Goal: Use online tool/utility: Utilize a website feature to perform a specific function

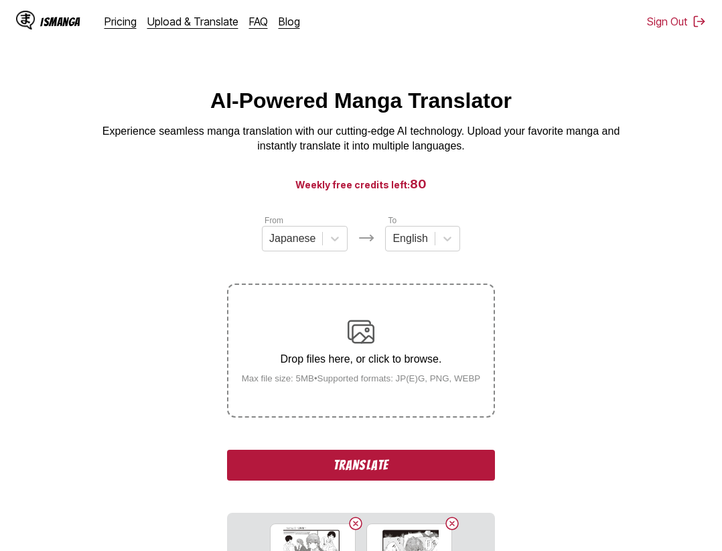
click at [357, 465] on button "Translate" at bounding box center [361, 465] width 268 height 31
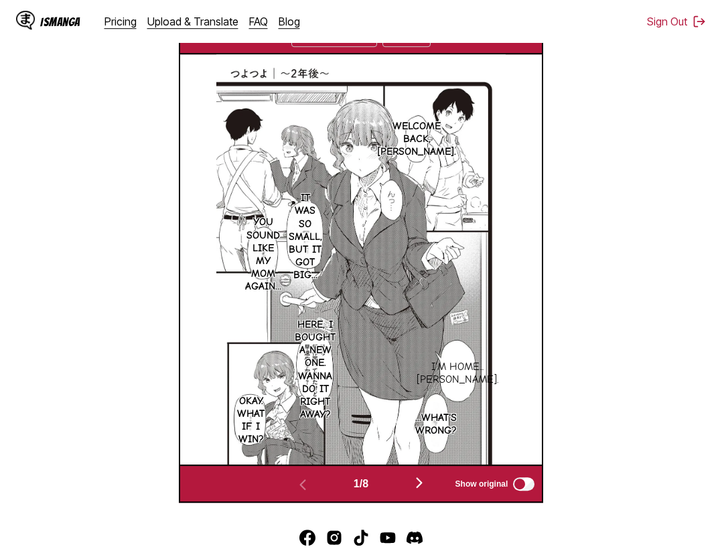
scroll to position [208, 0]
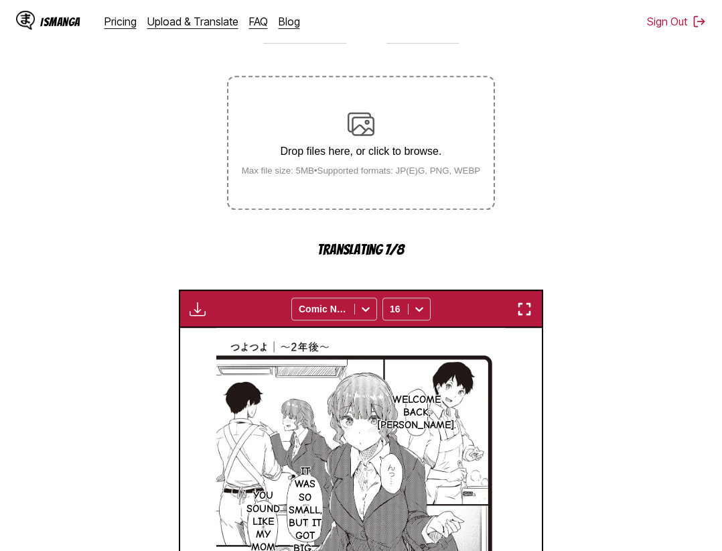
click at [530, 312] on img "button" at bounding box center [525, 309] width 16 height 16
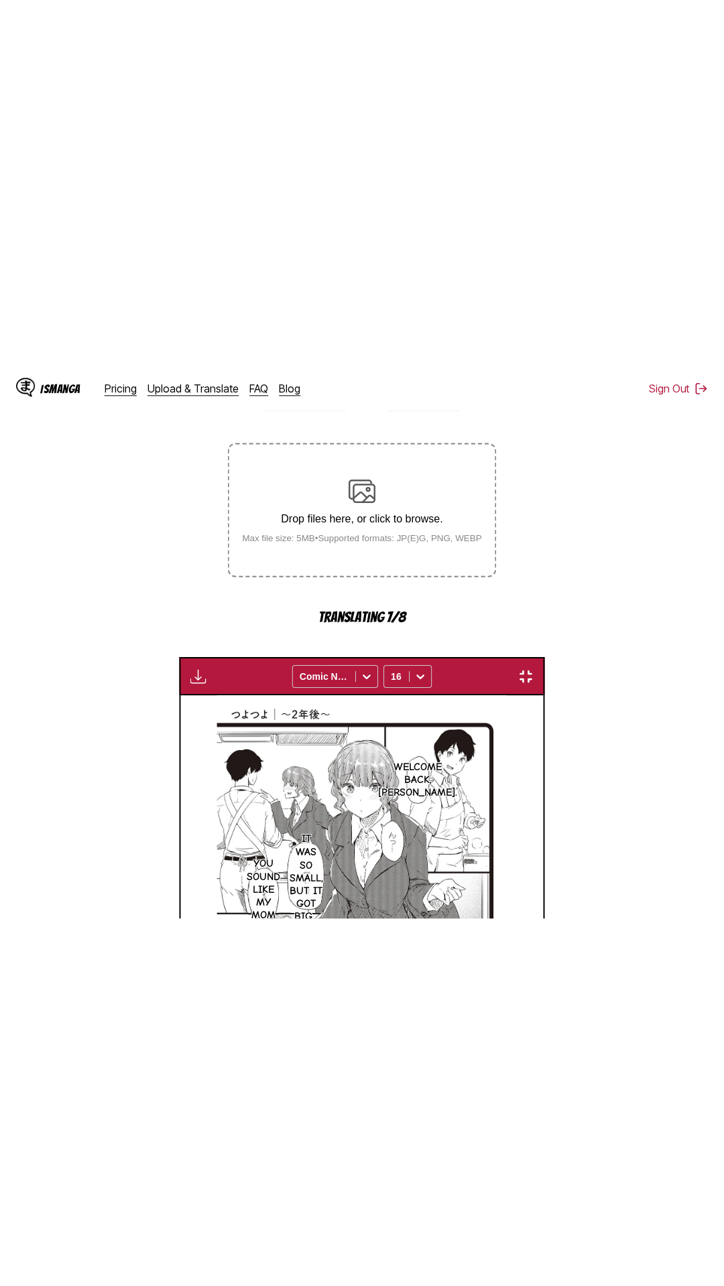
scroll to position [84, 0]
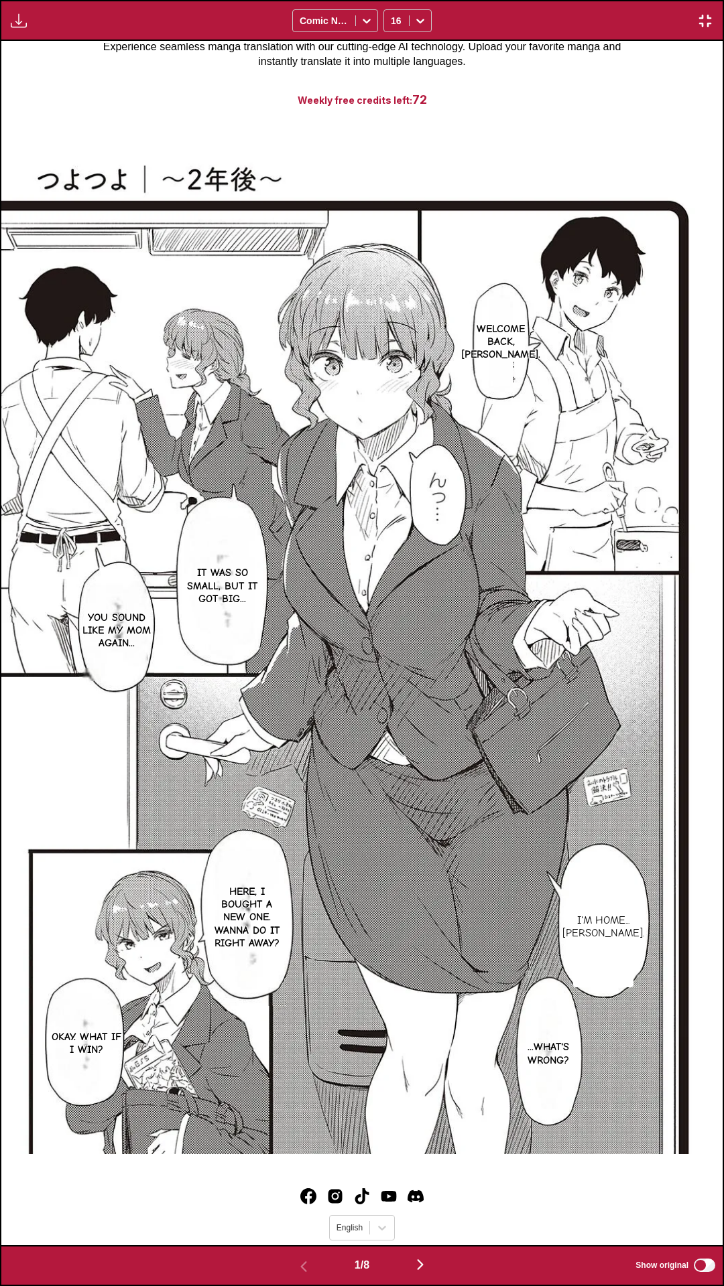
click at [492, 11] on div "Download Panel Download All Comic Neue 16" at bounding box center [362, 20] width 724 height 41
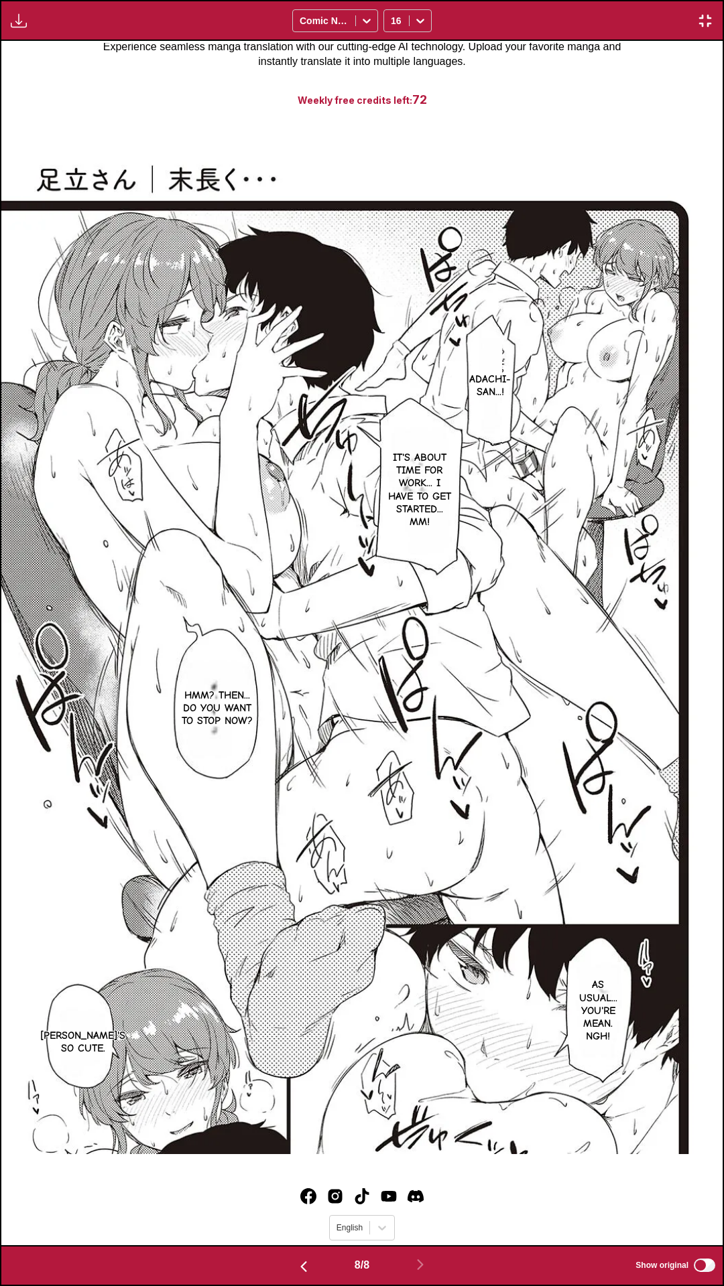
scroll to position [0, 5046]
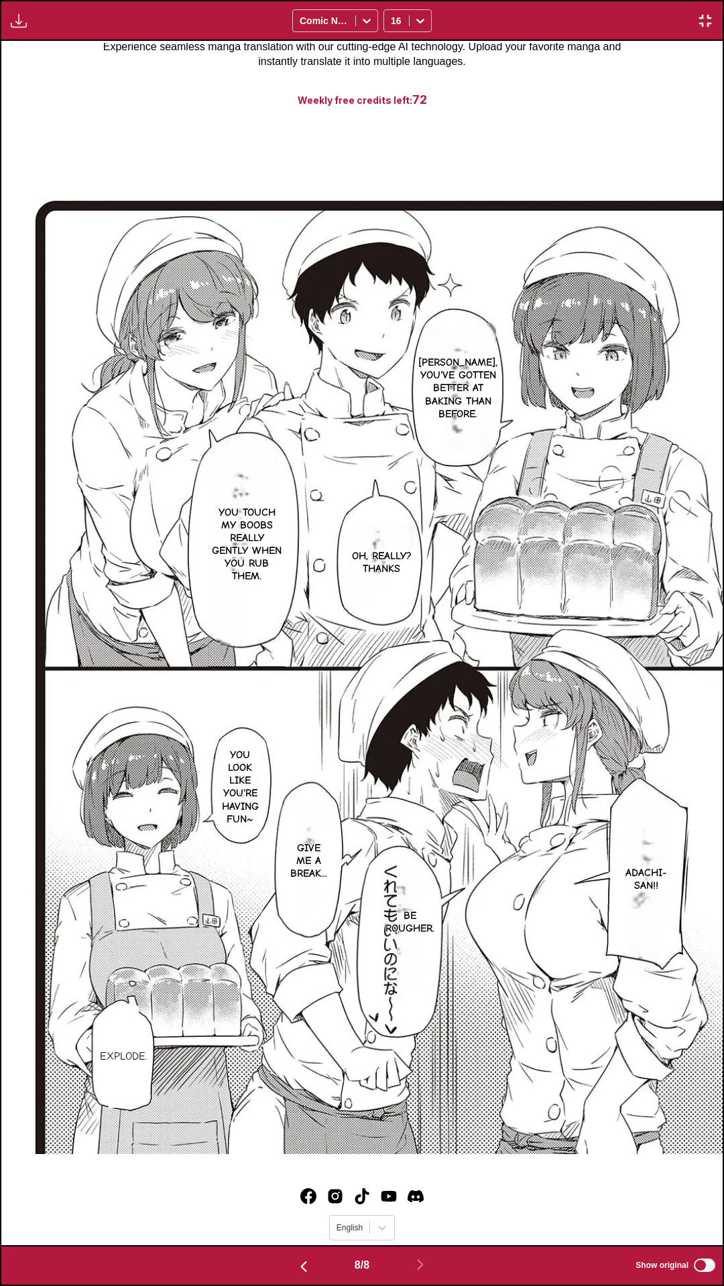
click at [705, 21] on img "button" at bounding box center [705, 21] width 16 height 16
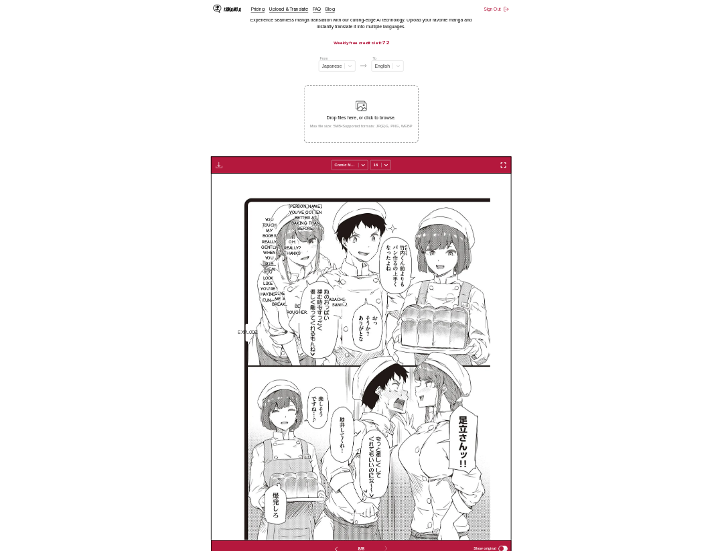
scroll to position [0, 2534]
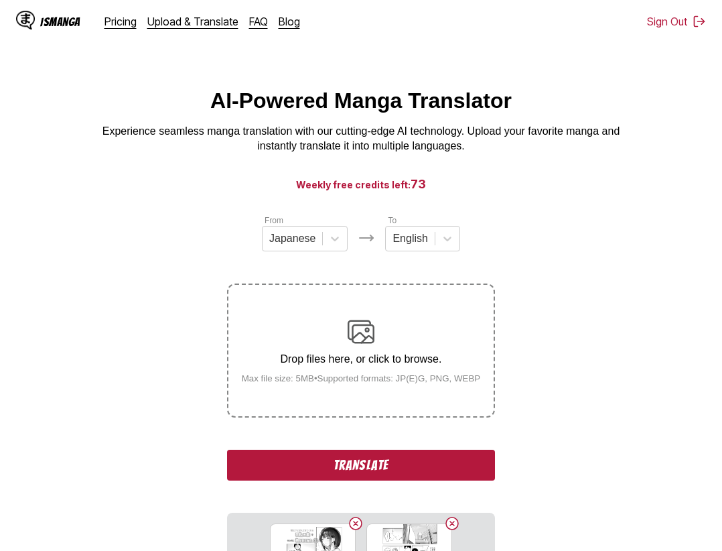
click at [406, 467] on button "Translate" at bounding box center [361, 465] width 268 height 31
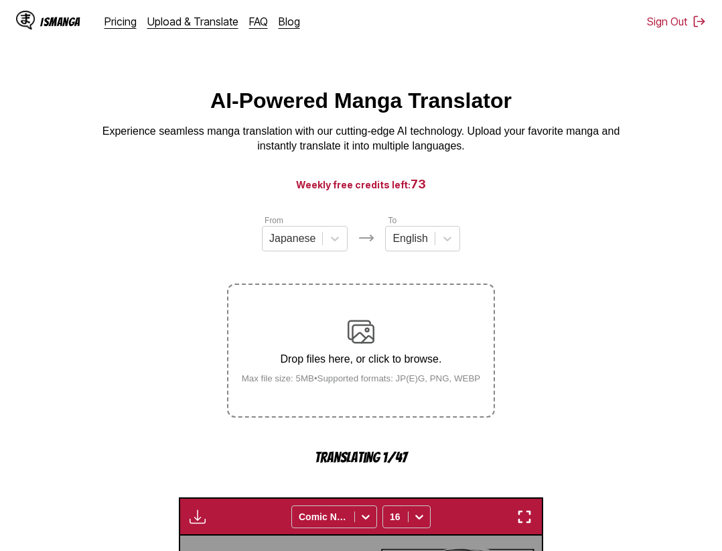
scroll to position [417, 0]
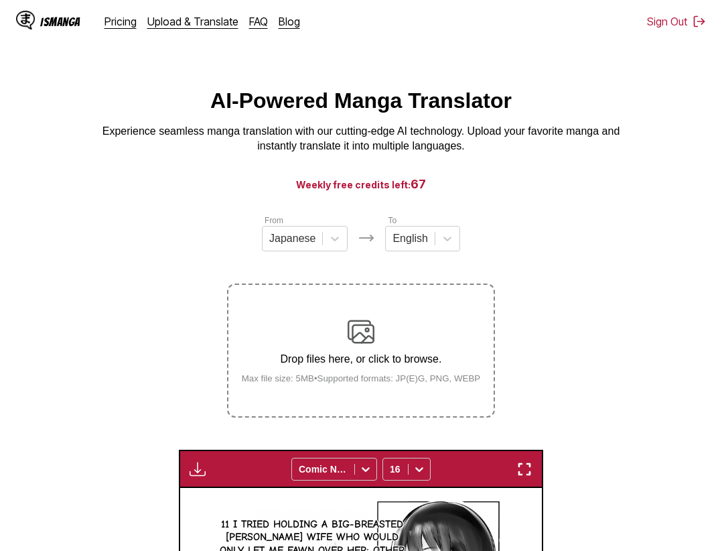
scroll to position [417, 0]
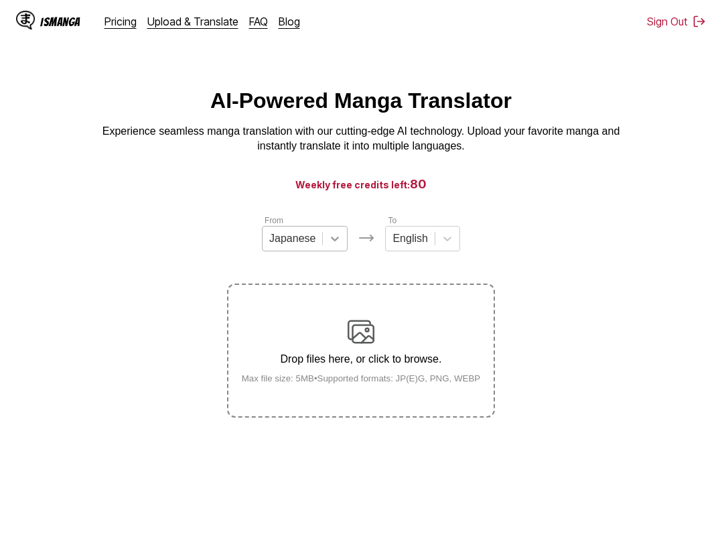
click at [338, 243] on icon at bounding box center [334, 238] width 13 height 13
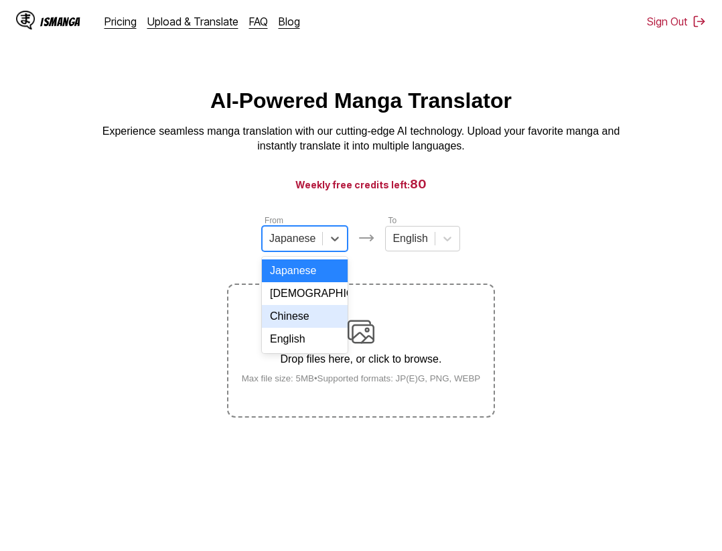
click at [320, 322] on div "Chinese" at bounding box center [305, 316] width 86 height 23
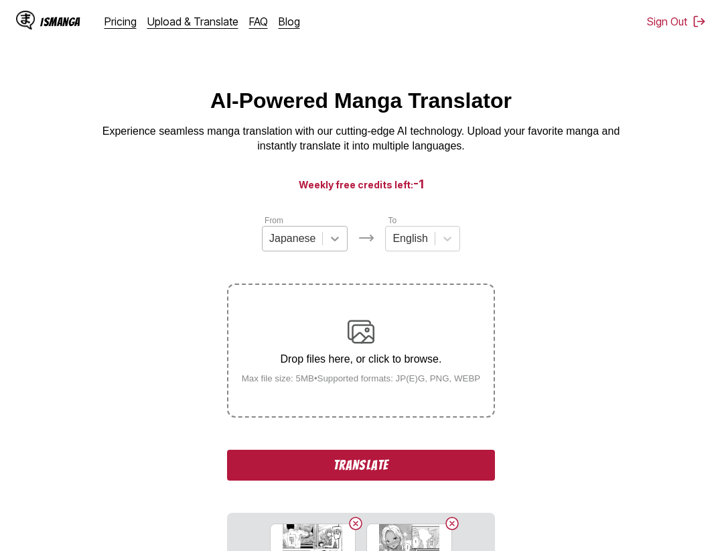
click at [340, 238] on div at bounding box center [335, 238] width 24 height 24
click at [322, 277] on div "Japanese" at bounding box center [305, 270] width 86 height 23
click at [320, 248] on div "Japanese" at bounding box center [293, 238] width 60 height 20
click at [297, 293] on div "From option Japanese, selected. 1 result available. Use Up and Down to choose o…" at bounding box center [361, 417] width 268 height 406
click at [297, 293] on label "Drop files here, or click to browse. Max file size: 5MB • Supported formats: JP…" at bounding box center [360, 350] width 265 height 131
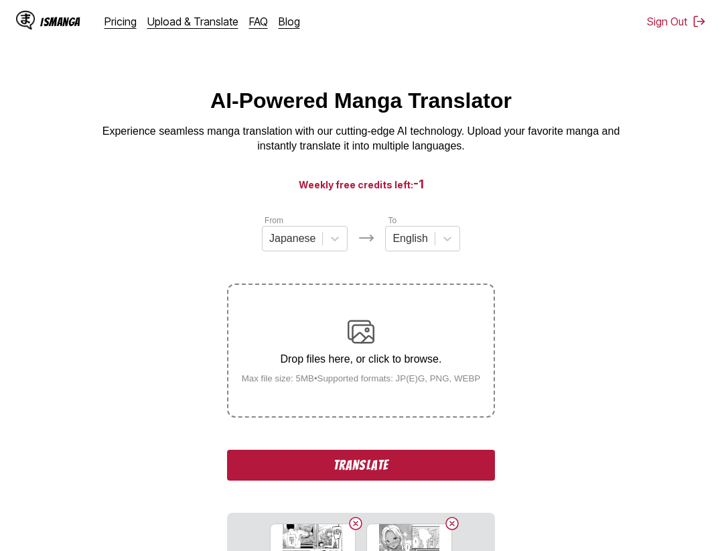
click at [0, 0] on input "Drop files here, or click to browse. Max file size: 5MB • Supported formats: JP…" at bounding box center [0, 0] width 0 height 0
click at [323, 243] on div at bounding box center [335, 238] width 24 height 24
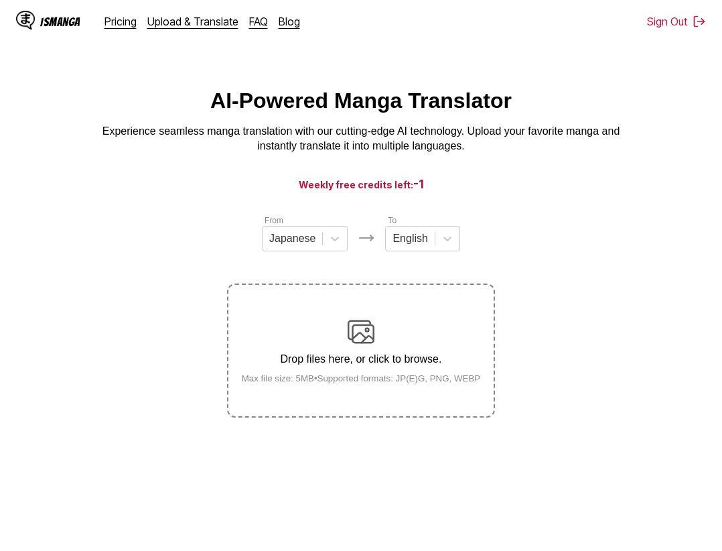
click at [336, 261] on div "From Japanese To English Drop files here, or click to browse. Max file size: 5M…" at bounding box center [361, 316] width 268 height 204
click at [330, 251] on div at bounding box center [335, 238] width 24 height 24
click at [310, 282] on div "Japanese" at bounding box center [305, 270] width 86 height 23
click at [515, 222] on section "From option Japanese, selected. Japanese To English Drop files here, or click t…" at bounding box center [361, 316] width 701 height 204
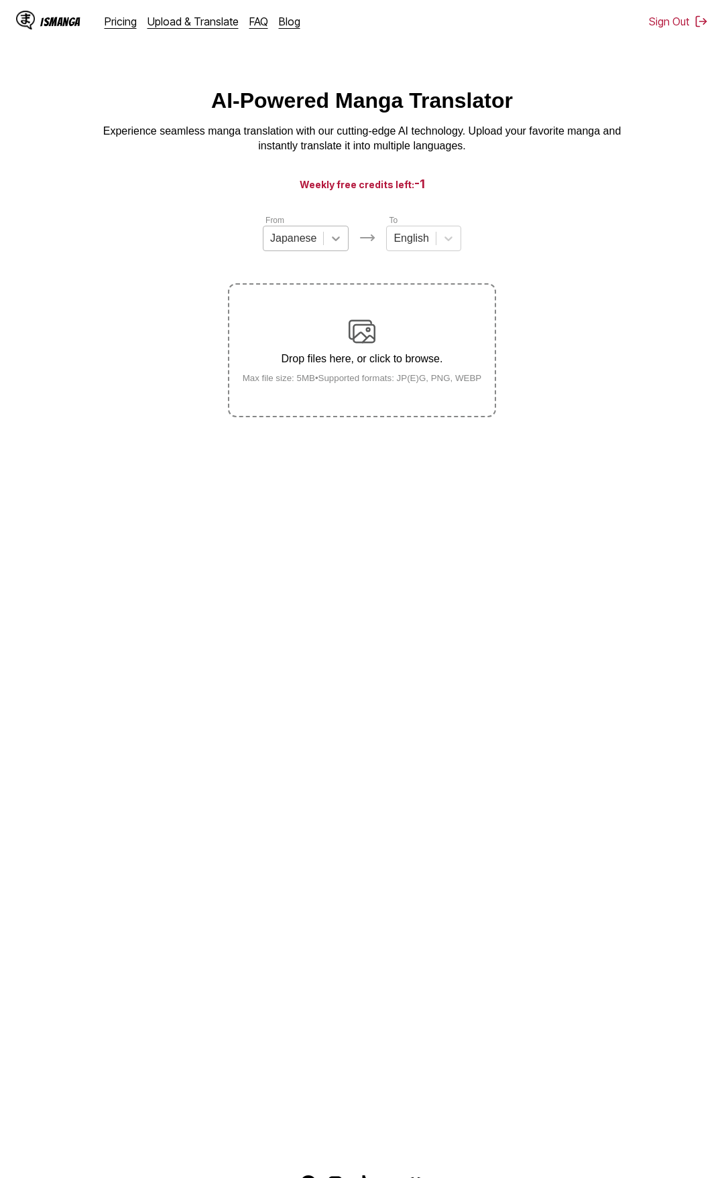
click at [332, 245] on icon at bounding box center [335, 238] width 13 height 13
click at [509, 219] on section "From 1 result available. Use Up and Down to choose options, press Enter to sele…" at bounding box center [362, 316] width 702 height 204
click at [284, 235] on div "Japanese" at bounding box center [293, 238] width 60 height 20
click at [303, 326] on div "Chinese" at bounding box center [306, 316] width 86 height 23
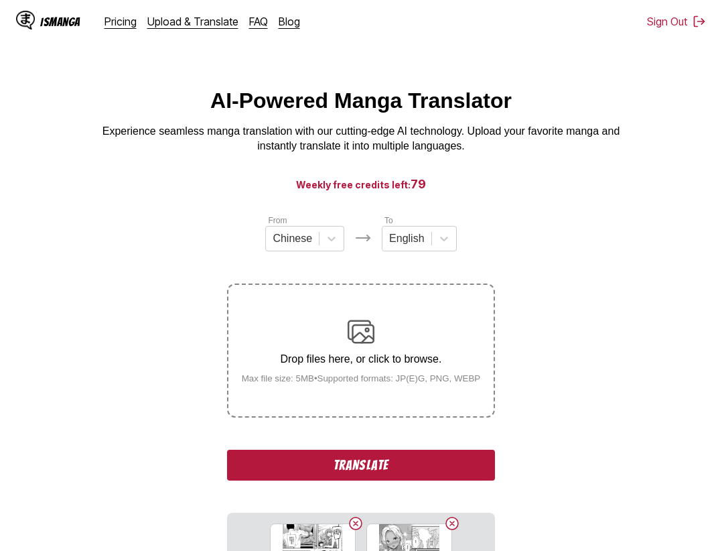
click at [360, 471] on button "Translate" at bounding box center [361, 465] width 268 height 31
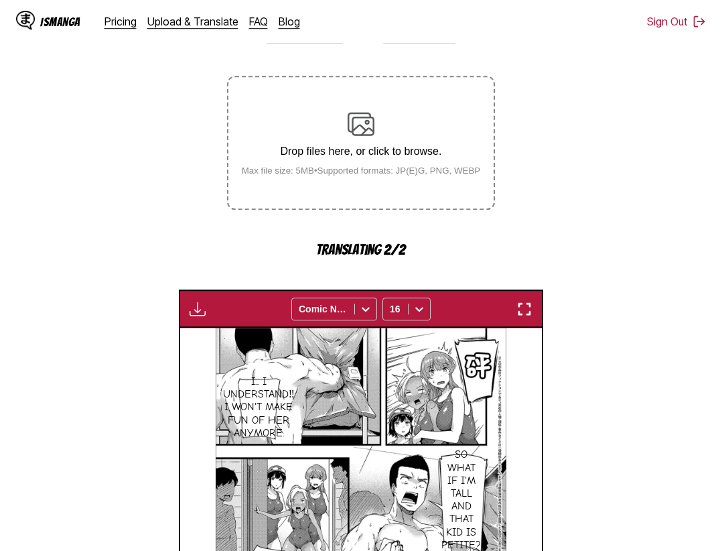
scroll to position [413, 0]
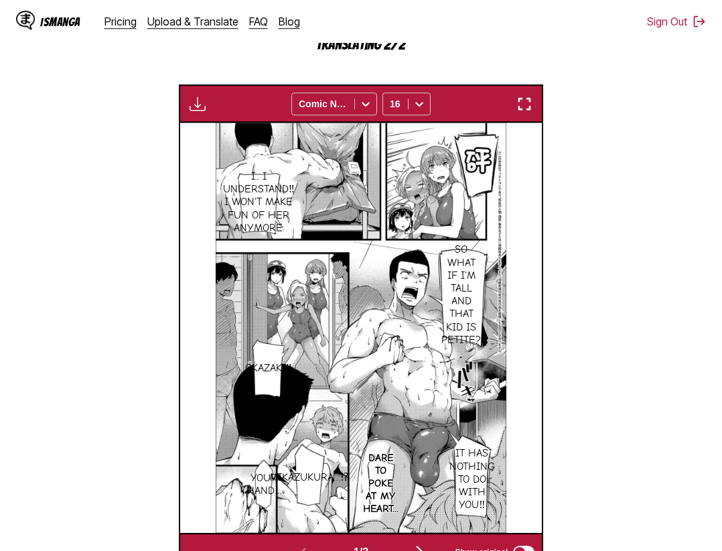
click at [529, 98] on img "button" at bounding box center [525, 104] width 16 height 16
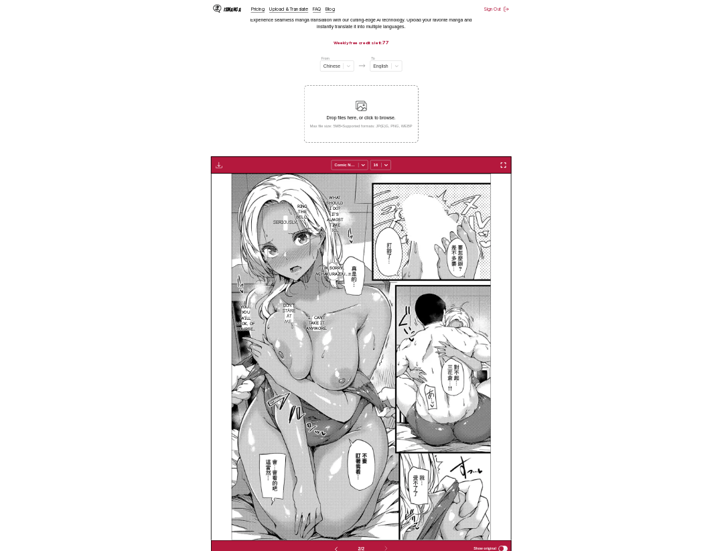
scroll to position [0, 362]
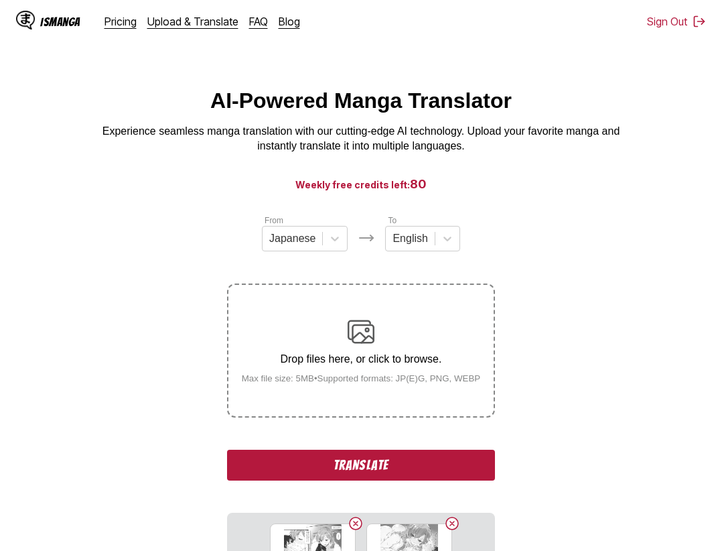
click at [425, 461] on button "Translate" at bounding box center [361, 465] width 268 height 31
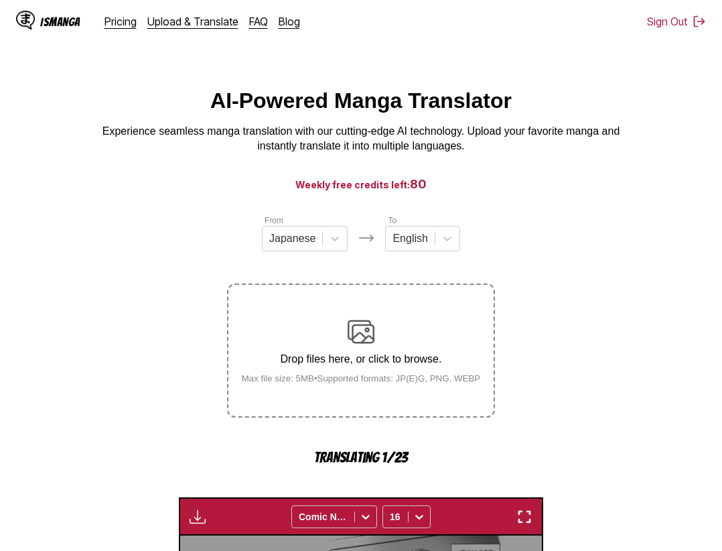
scroll to position [417, 0]
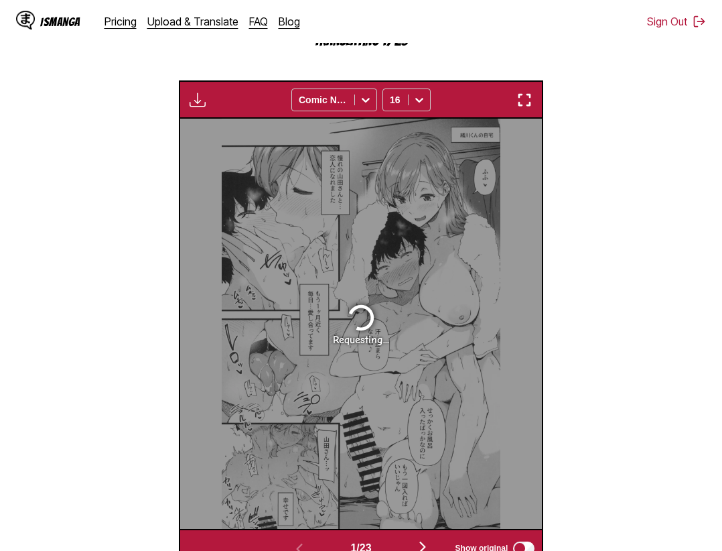
click at [527, 104] on img "button" at bounding box center [525, 100] width 16 height 16
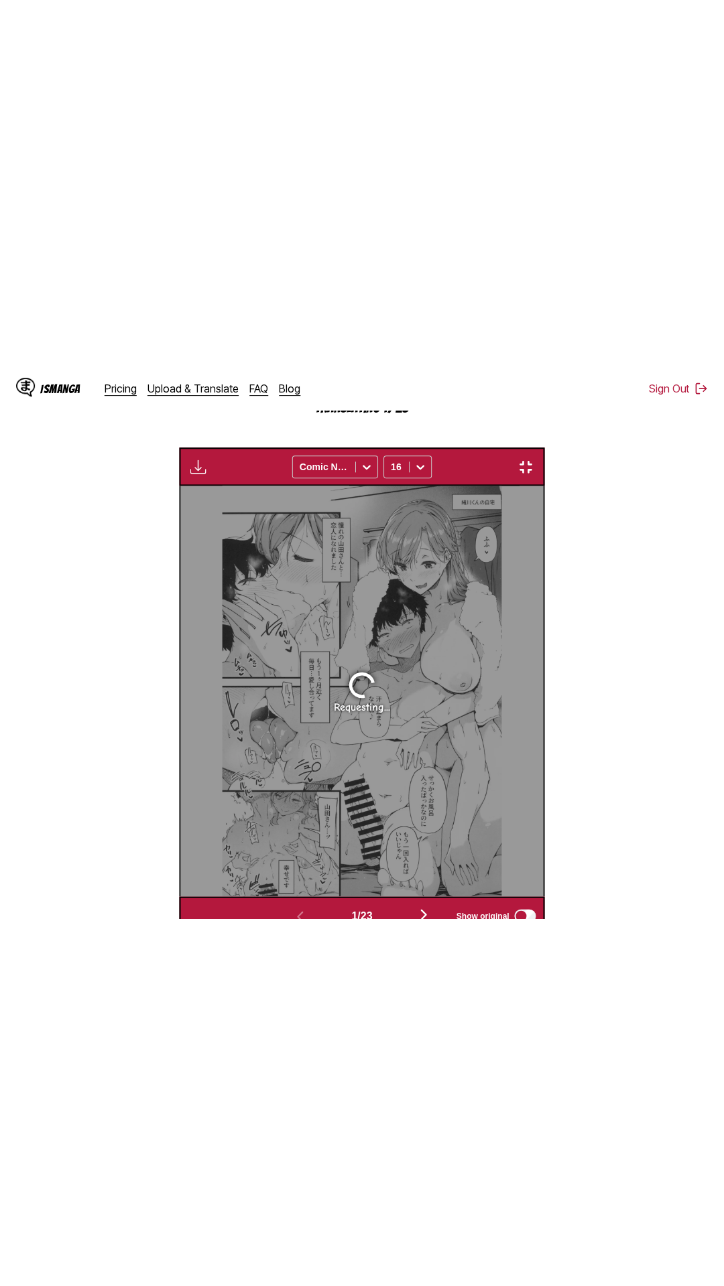
scroll to position [84, 0]
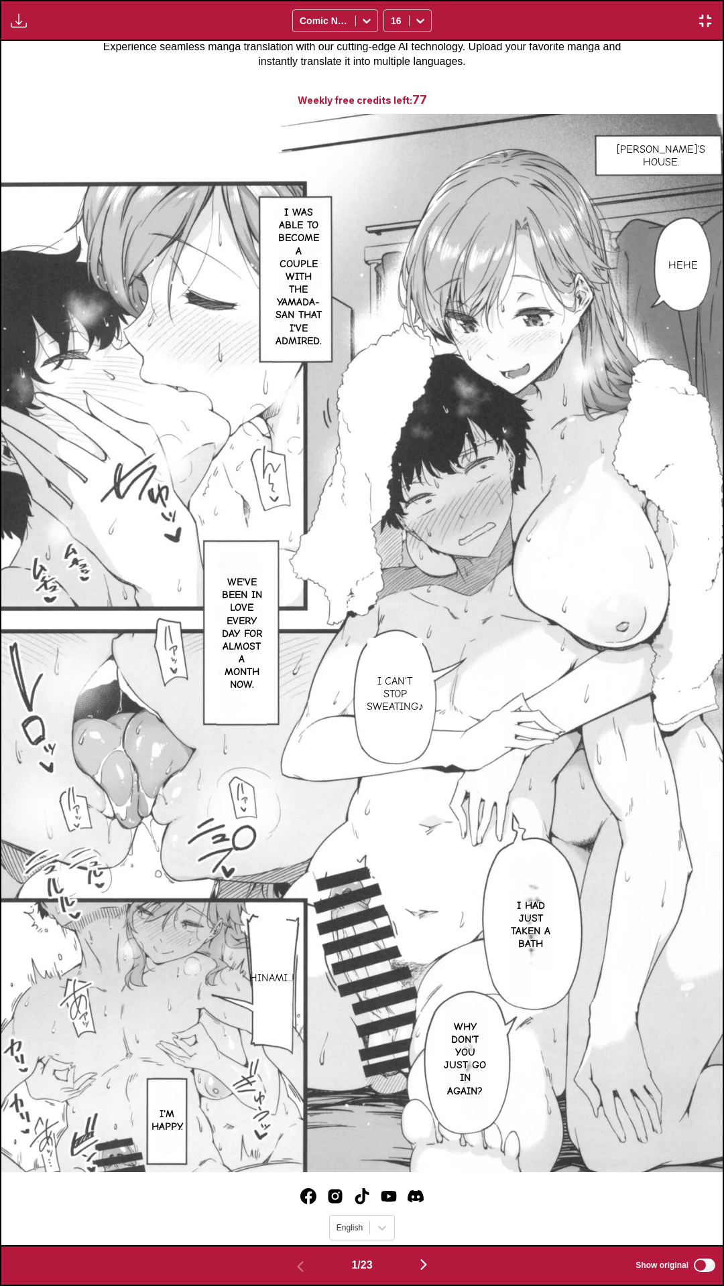
click at [707, 18] on img "button" at bounding box center [705, 21] width 16 height 16
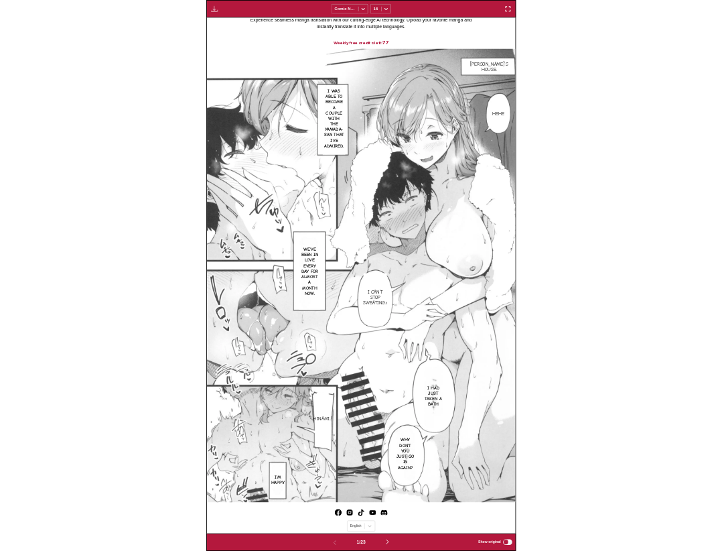
scroll to position [397, 0]
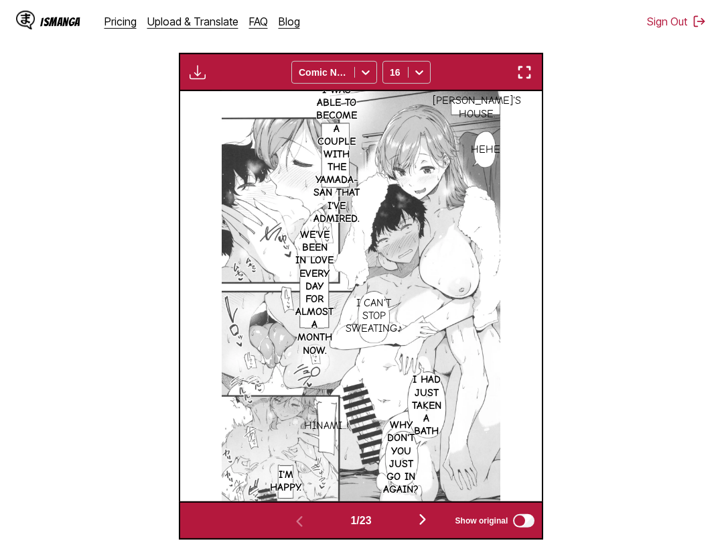
click at [526, 68] on img "button" at bounding box center [525, 72] width 16 height 16
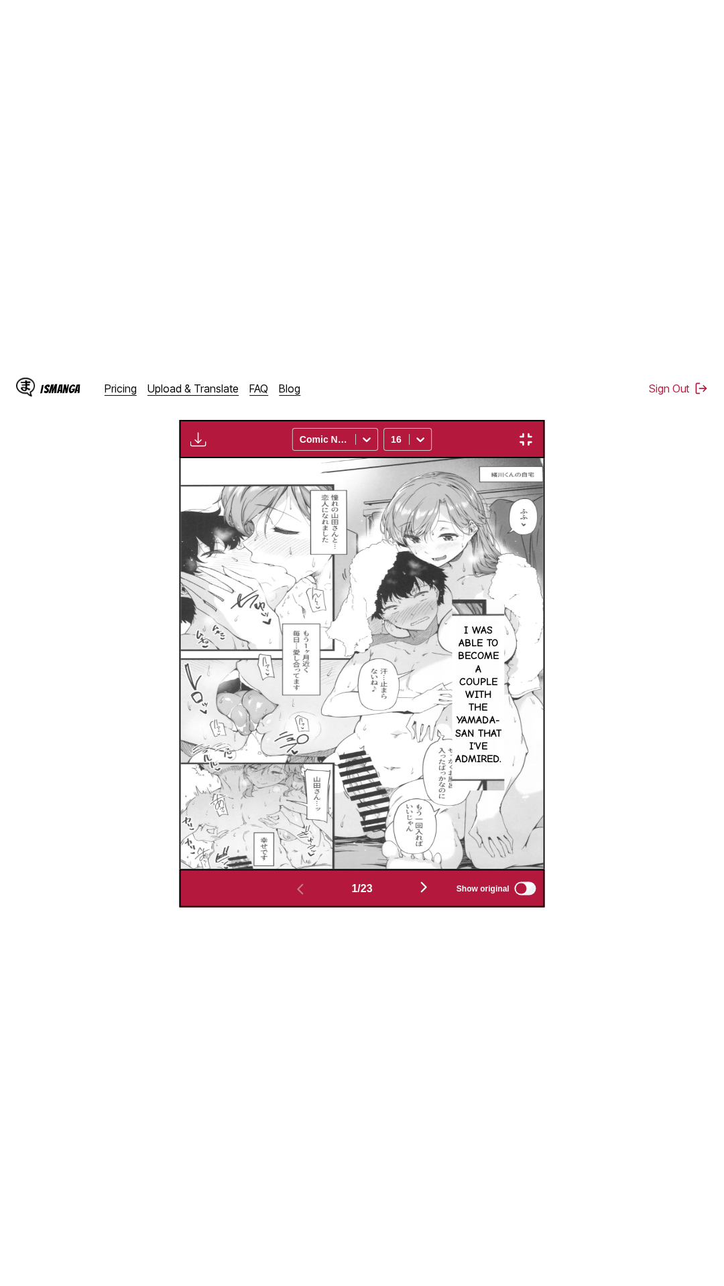
scroll to position [84, 0]
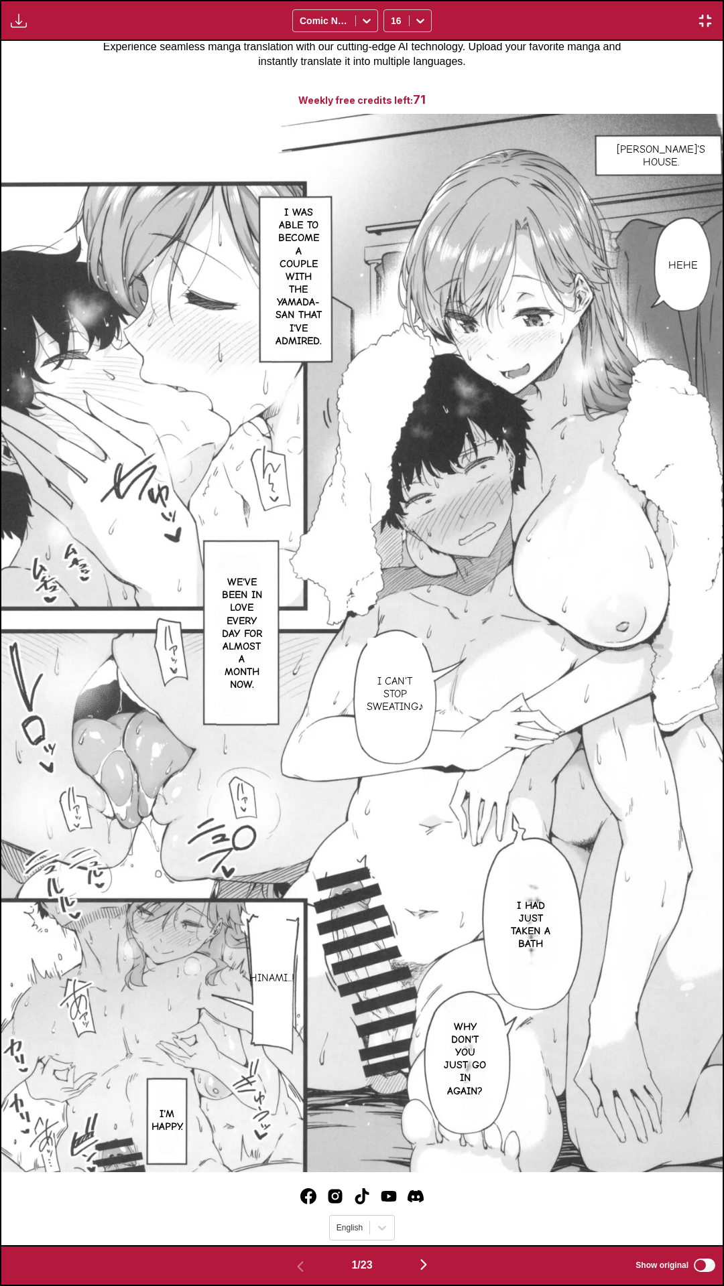
click at [570, 18] on div "Download Panel Download All Comic Neue 16" at bounding box center [362, 20] width 724 height 41
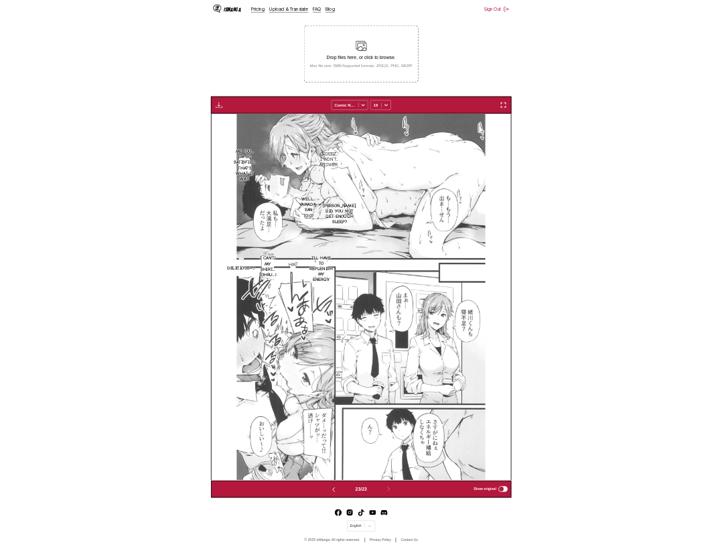
scroll to position [0, 7966]
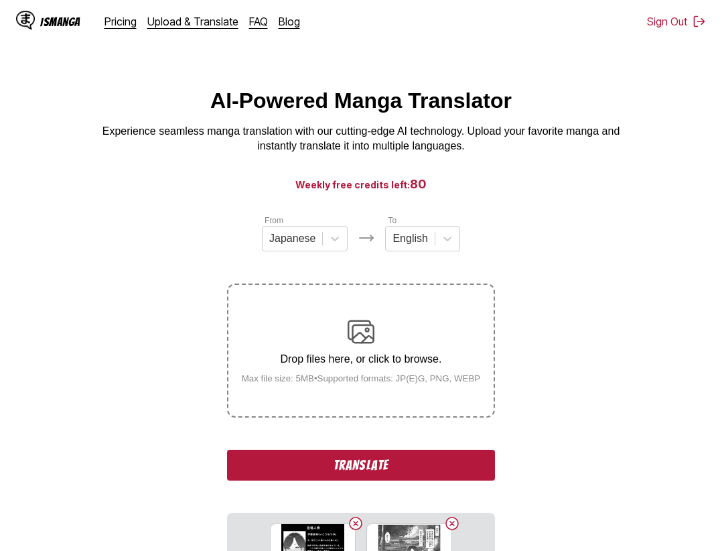
scroll to position [205, 0]
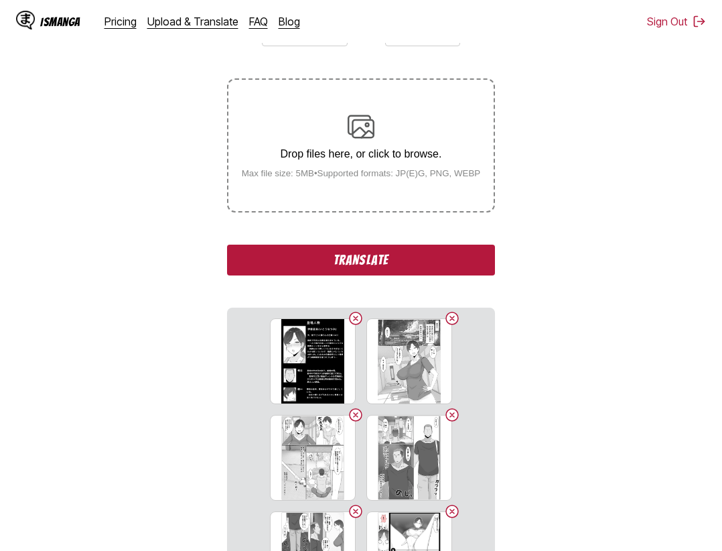
click at [425, 255] on button "Translate" at bounding box center [361, 260] width 268 height 31
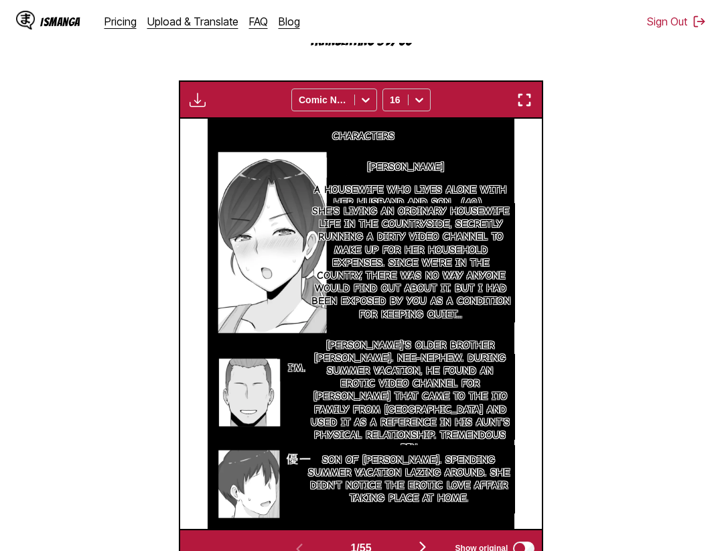
scroll to position [348, 0]
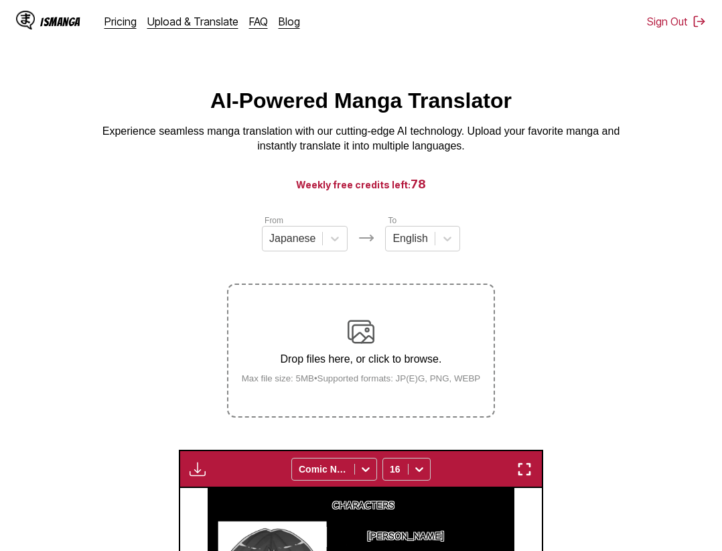
scroll to position [348, 0]
